Goal: Information Seeking & Learning: Learn about a topic

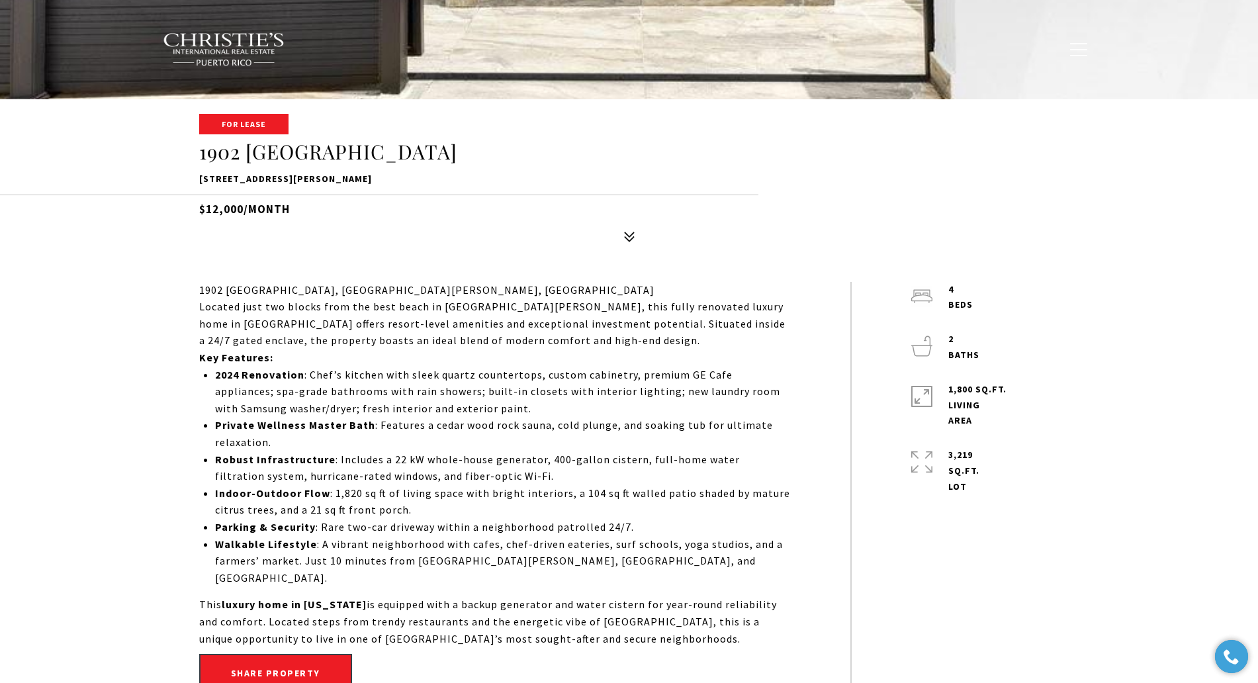
scroll to position [496, 0]
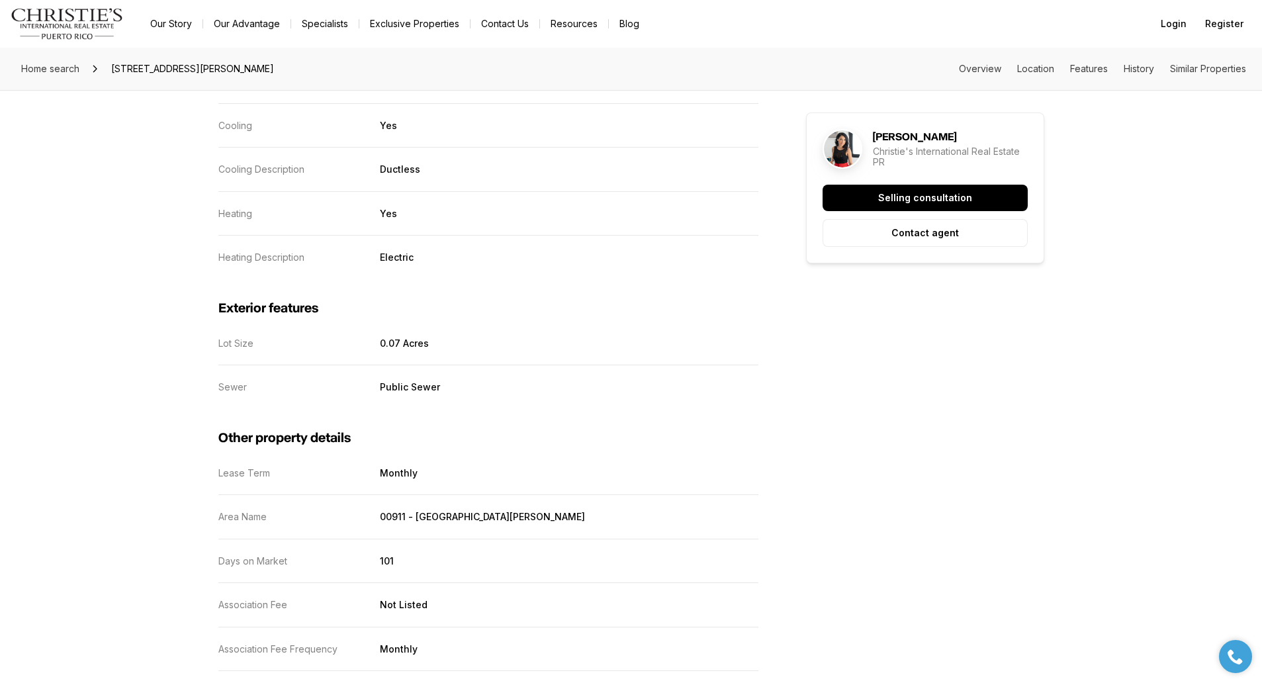
scroll to position [1902, 0]
